Goal: Download file/media

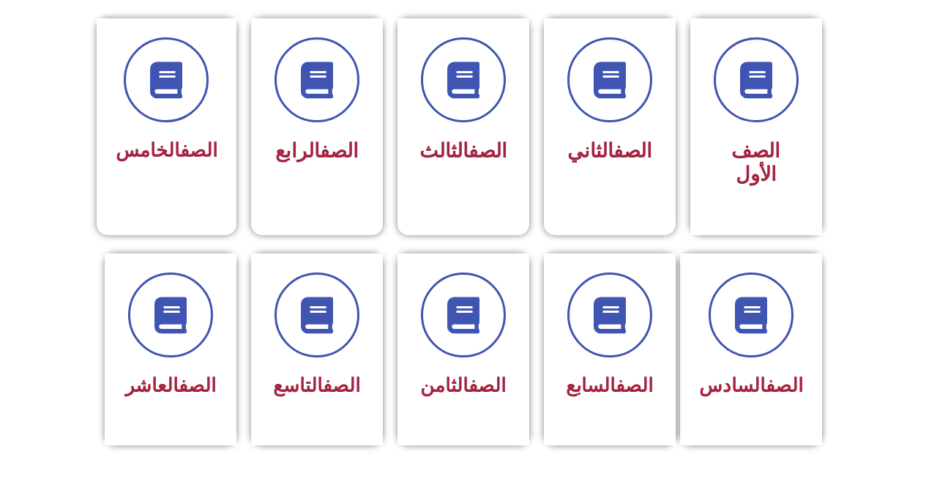
scroll to position [358, 0]
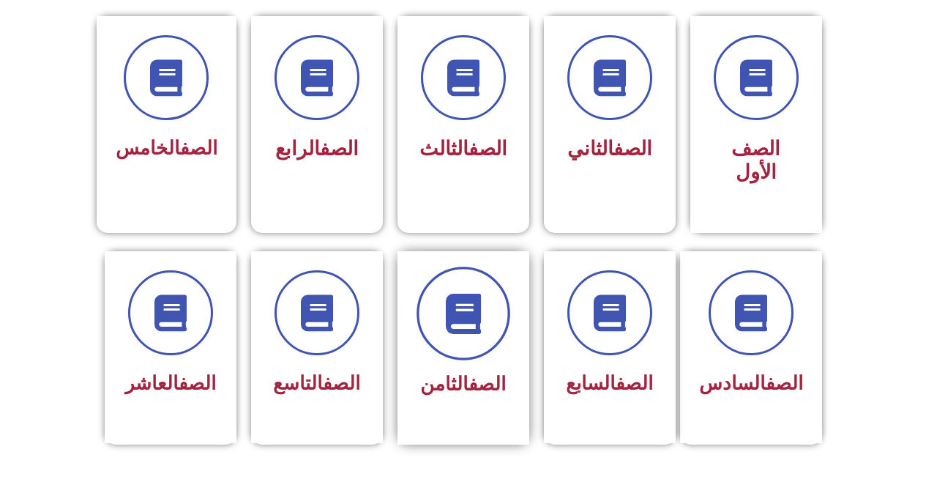
click at [439, 311] on span at bounding box center [464, 313] width 94 height 94
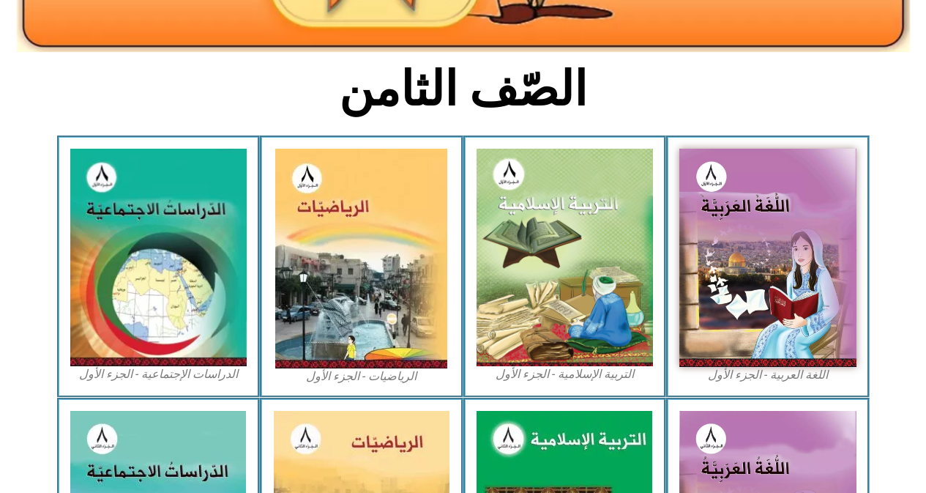
scroll to position [367, 0]
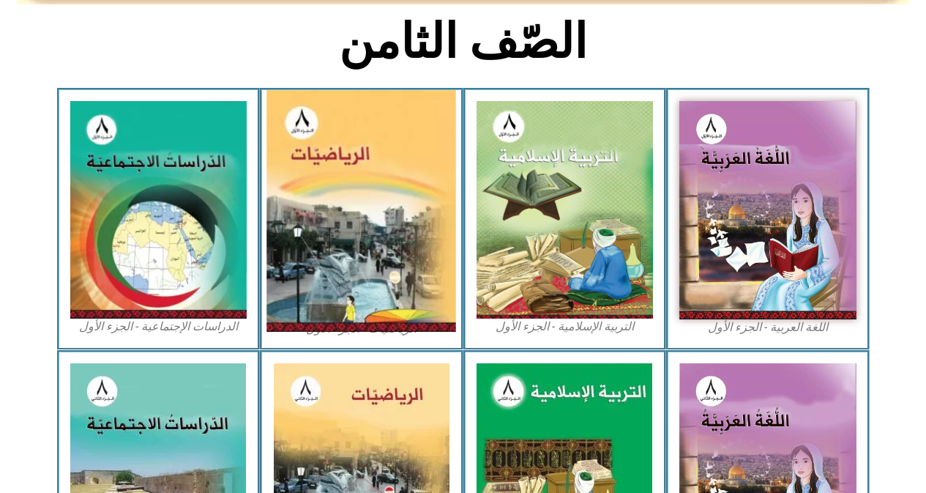
click at [360, 174] on img at bounding box center [362, 211] width 190 height 242
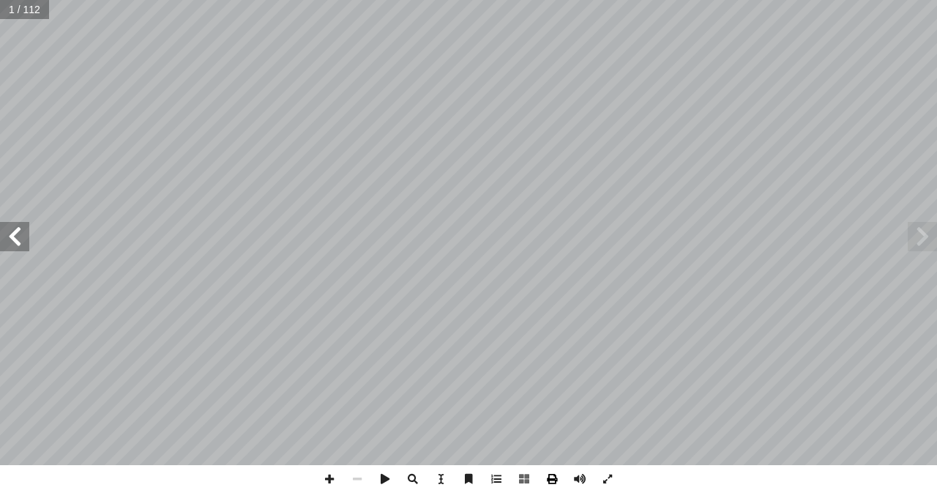
click at [556, 485] on span at bounding box center [552, 479] width 28 height 28
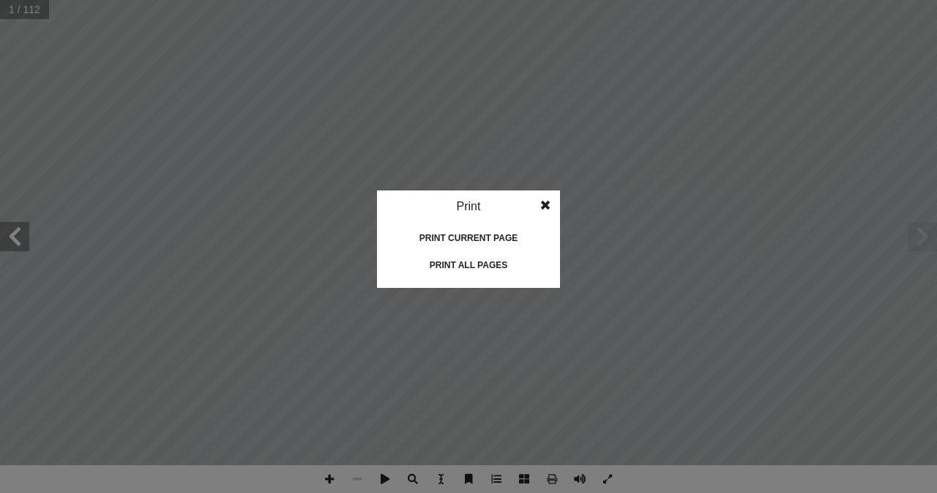
click at [488, 268] on div "Print all pages" at bounding box center [468, 264] width 146 height 23
